Goal: Find specific page/section: Find specific page/section

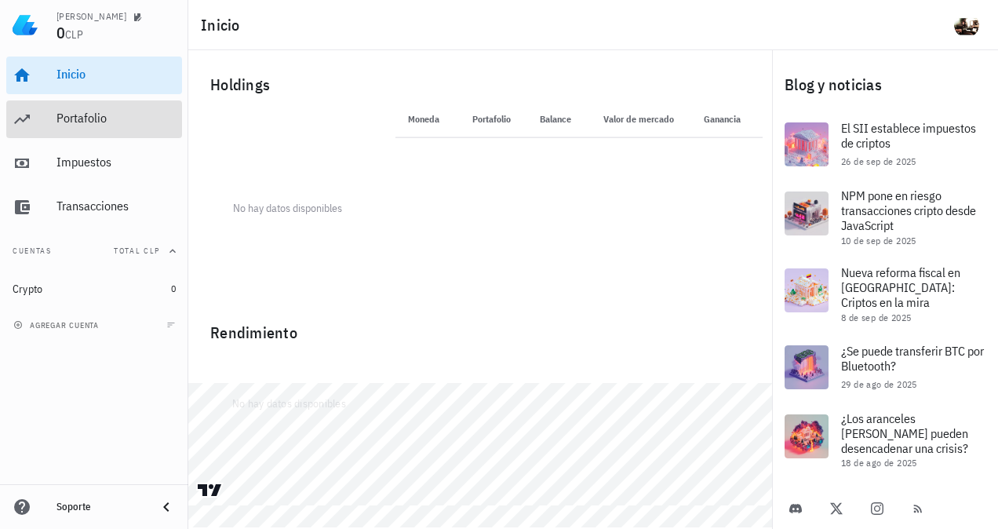
click at [93, 115] on div "Portafolio" at bounding box center [115, 118] width 119 height 15
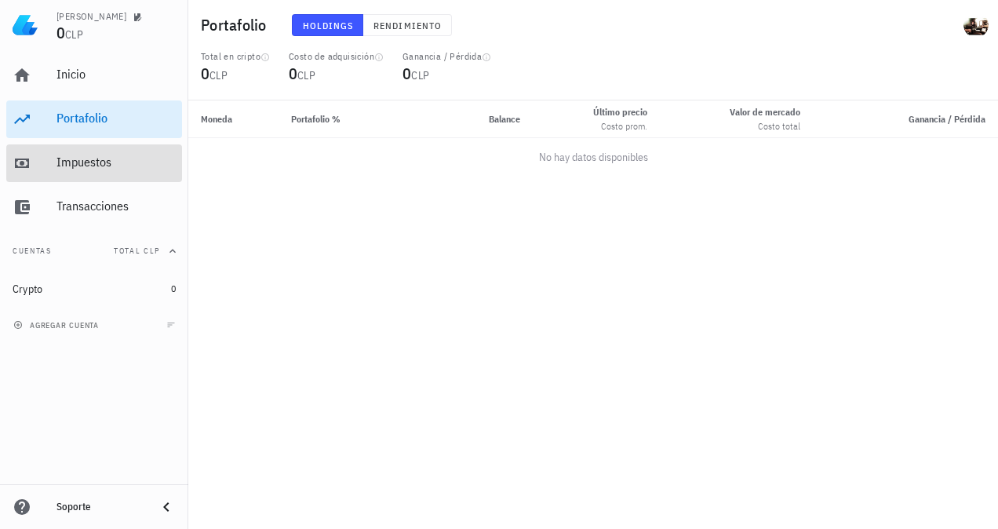
click at [82, 155] on div "Impuestos" at bounding box center [115, 162] width 119 height 15
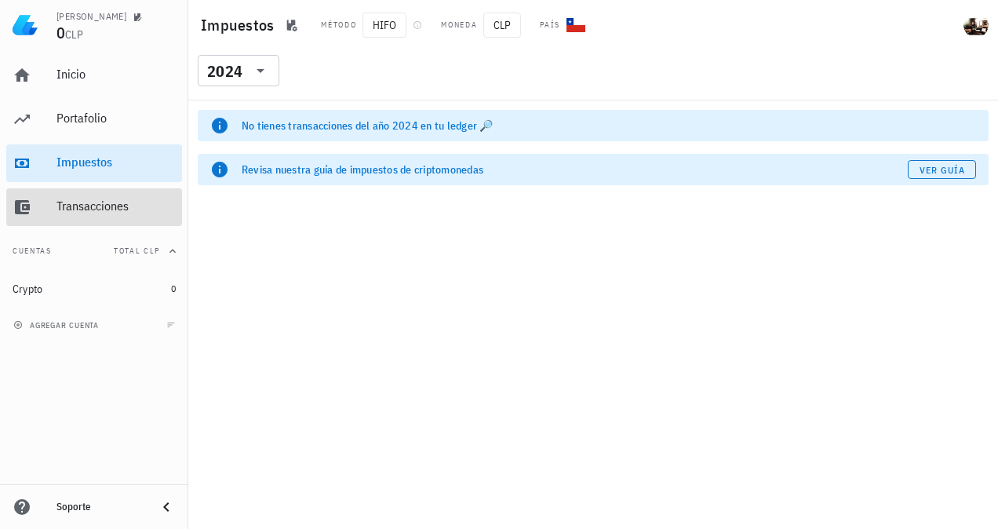
click at [93, 199] on div "Transacciones" at bounding box center [115, 206] width 119 height 15
